Goal: Entertainment & Leisure: Consume media (video, audio)

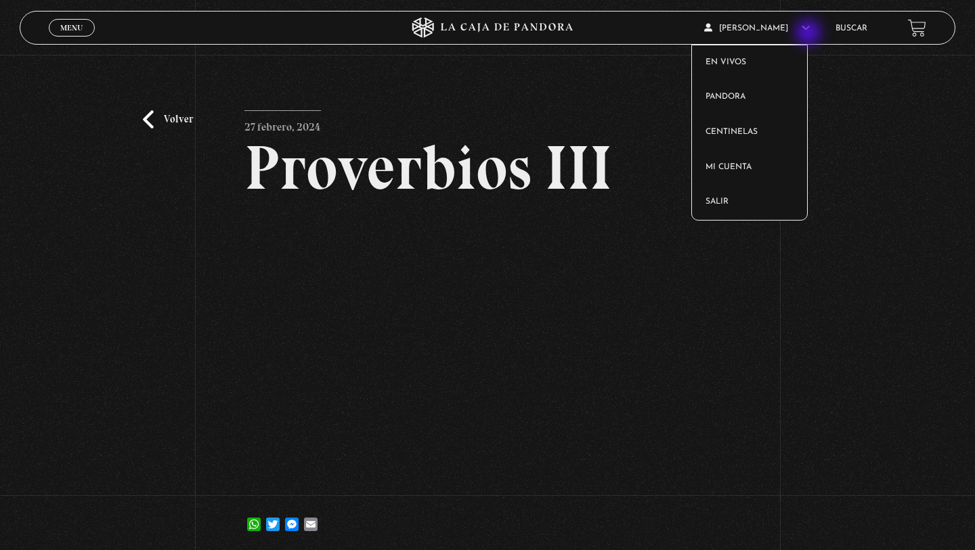
click at [809, 34] on article "[PERSON_NAME] En vivos Pandora Centinelas Mi cuenta [PERSON_NAME]" at bounding box center [762, 28] width 117 height 32
click at [780, 35] on article "[PERSON_NAME] En vivos Pandora Centinelas Mi cuenta [PERSON_NAME]" at bounding box center [762, 28] width 117 height 32
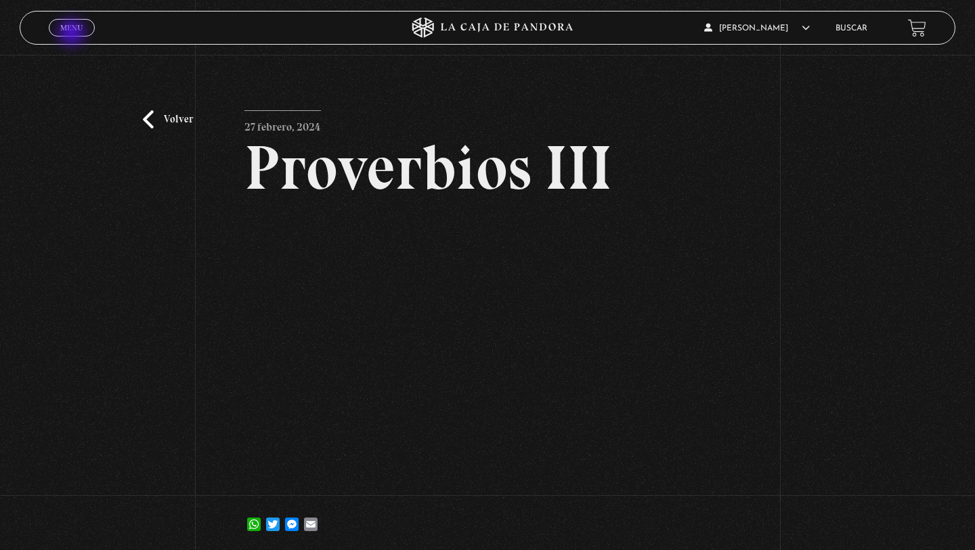
click at [73, 34] on link "Menu Cerrar" at bounding box center [72, 28] width 46 height 18
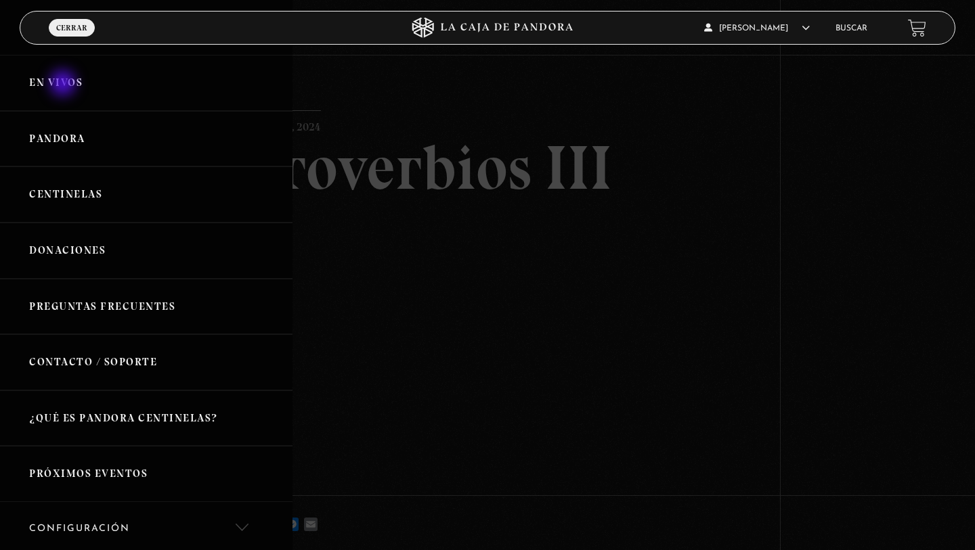
click at [64, 85] on link "En vivos" at bounding box center [146, 83] width 292 height 56
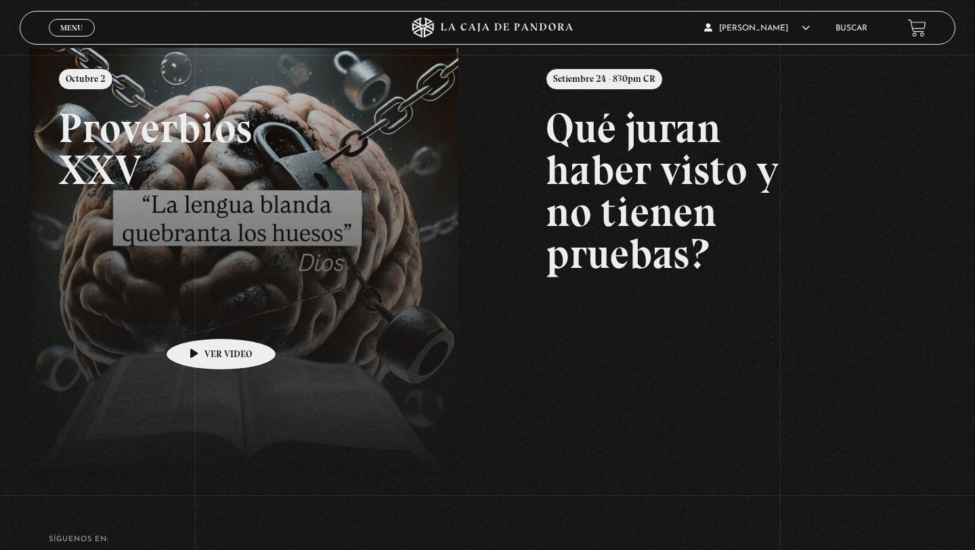
scroll to position [177, 0]
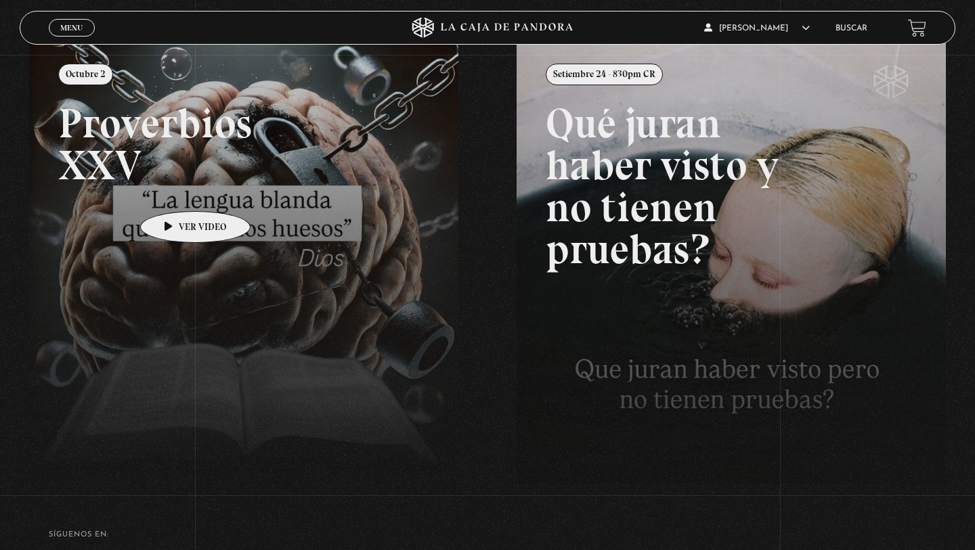
click at [174, 191] on link at bounding box center [516, 318] width 975 height 550
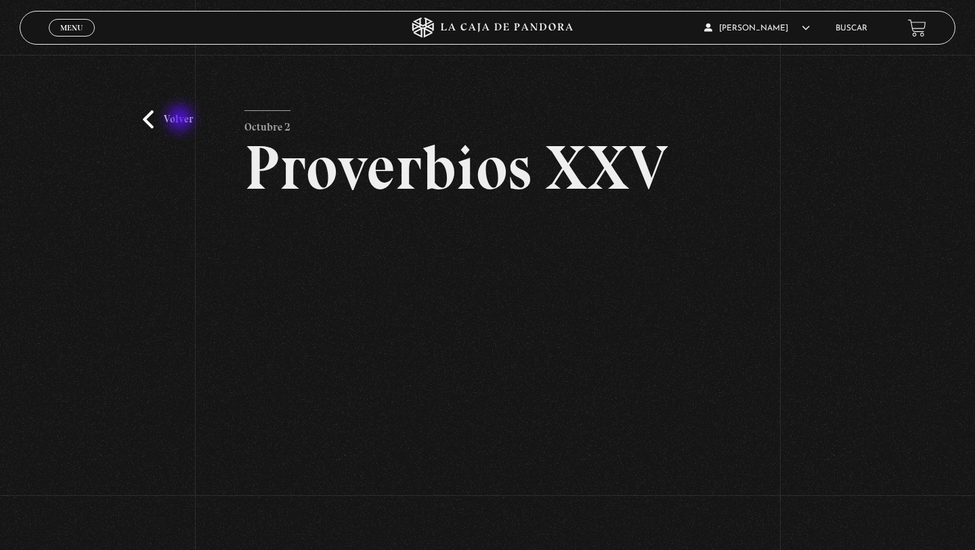
click at [181, 120] on link "Volver" at bounding box center [168, 119] width 50 height 18
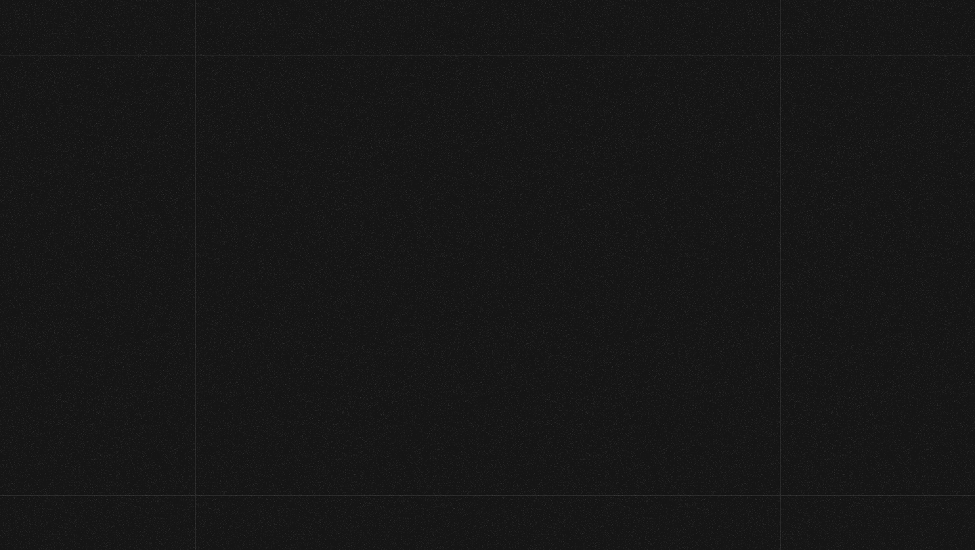
scroll to position [177, 0]
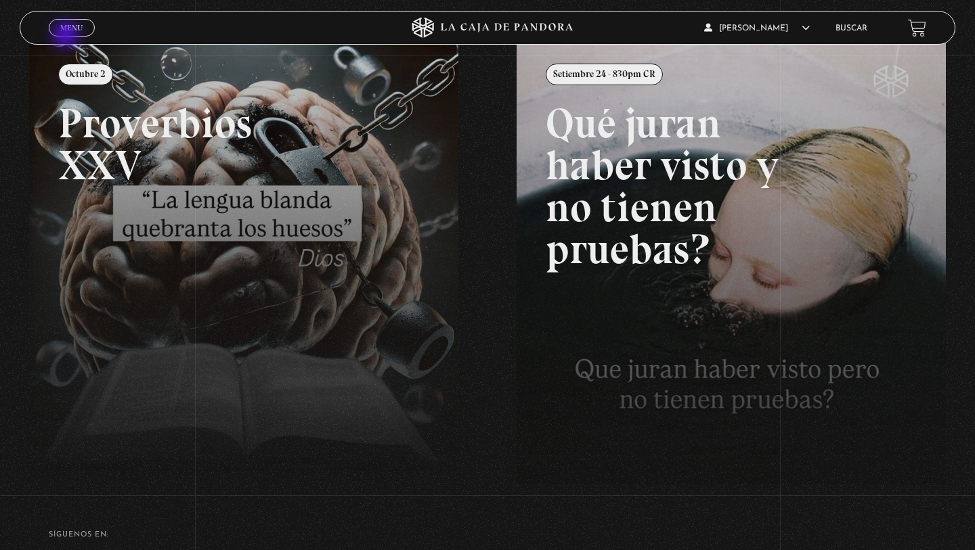
click at [68, 36] on span "Cerrar" at bounding box center [72, 39] width 32 height 9
